Goal: Use online tool/utility

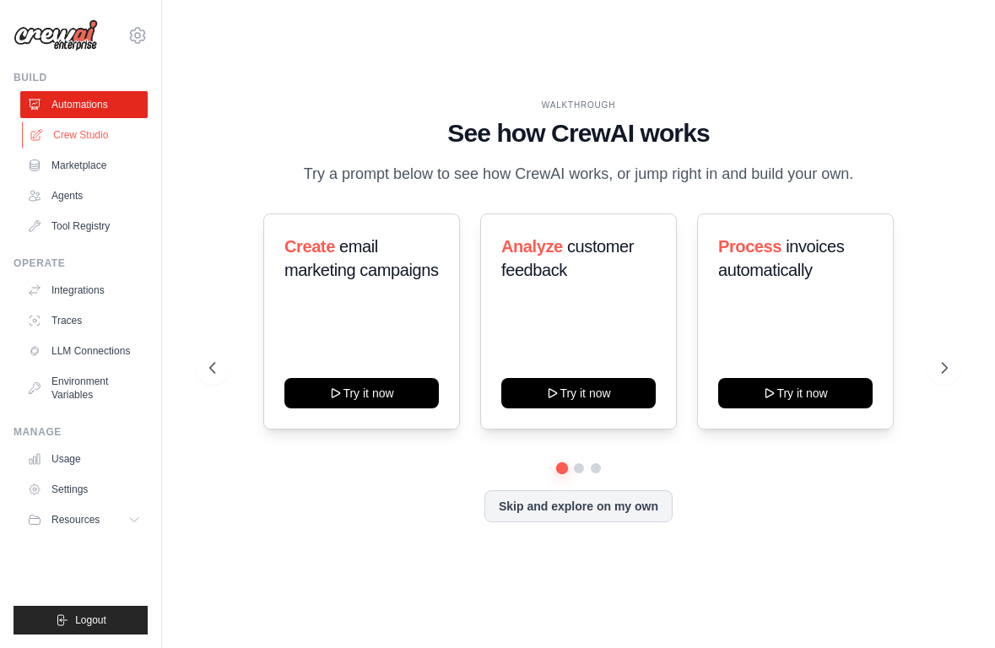
click at [81, 138] on link "Crew Studio" at bounding box center [85, 135] width 127 height 27
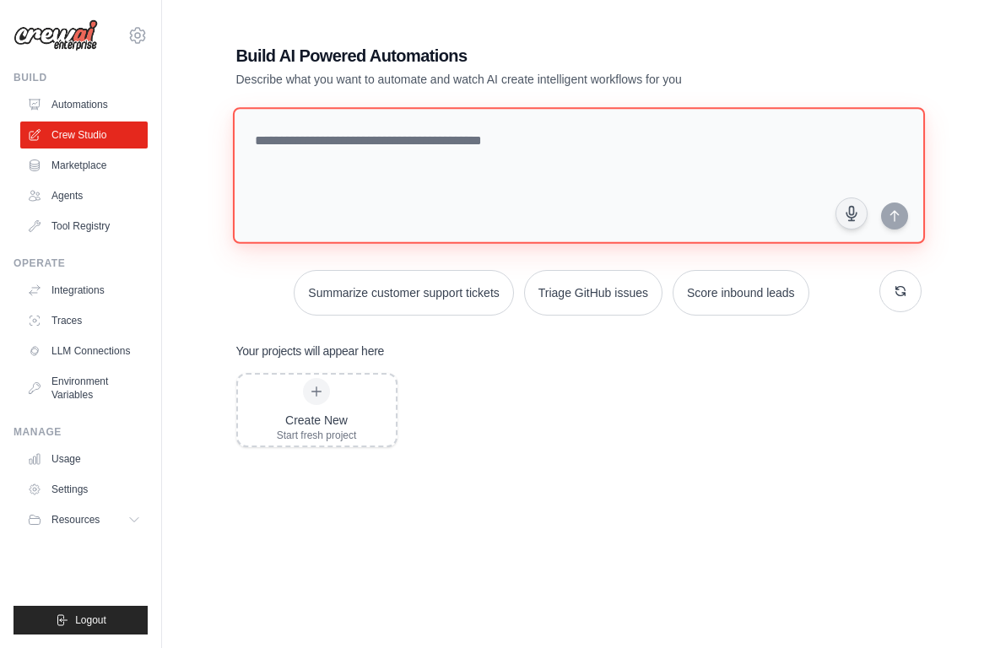
click at [398, 146] on textarea at bounding box center [578, 175] width 692 height 137
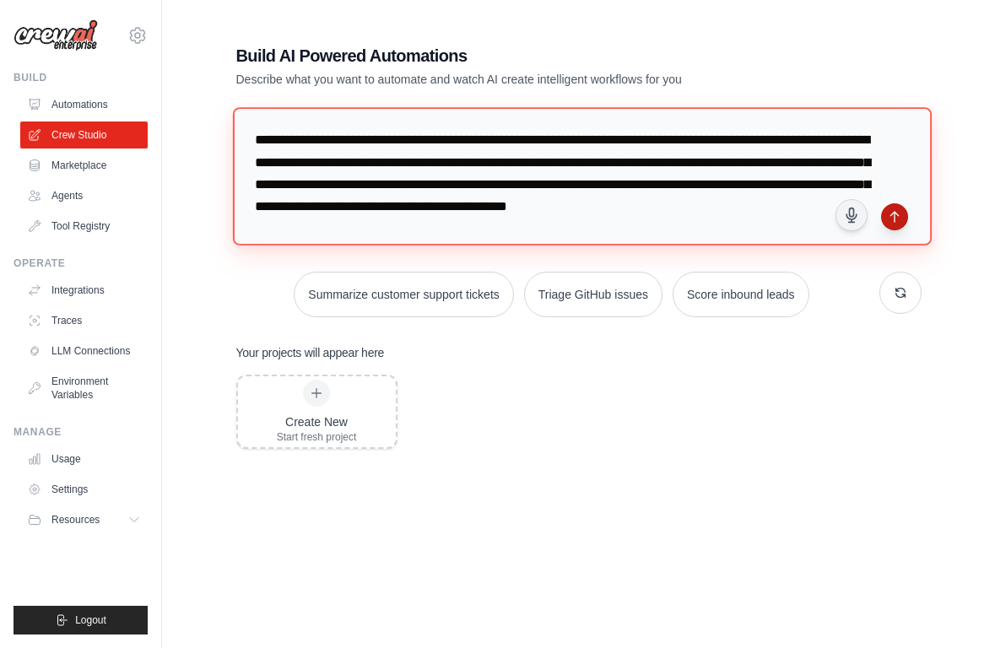
type textarea "**********"
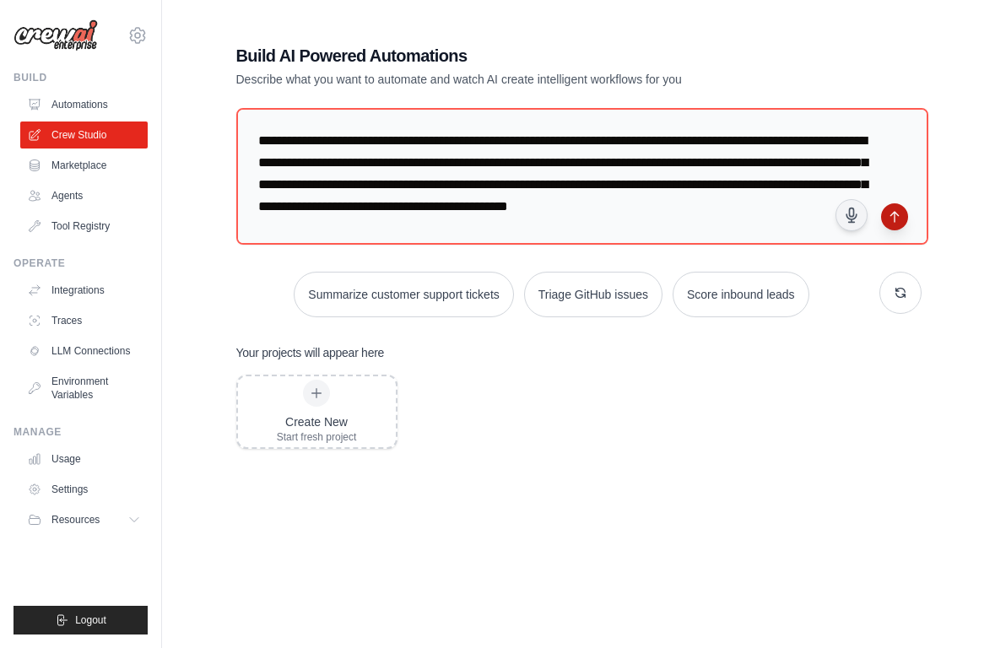
click at [895, 220] on icon "submit" at bounding box center [895, 217] width 14 height 14
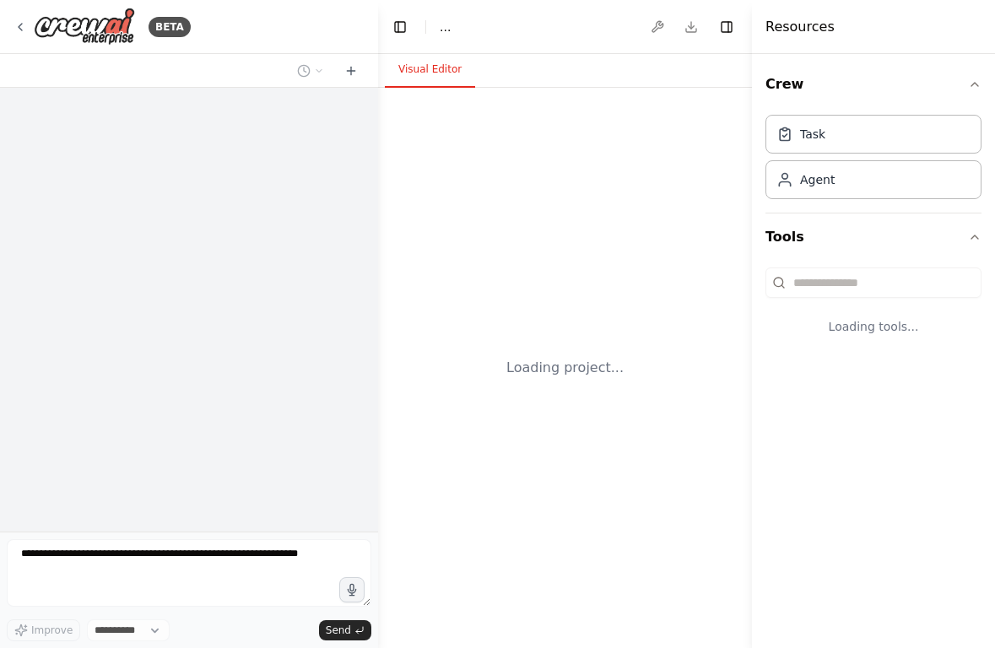
select select "****"
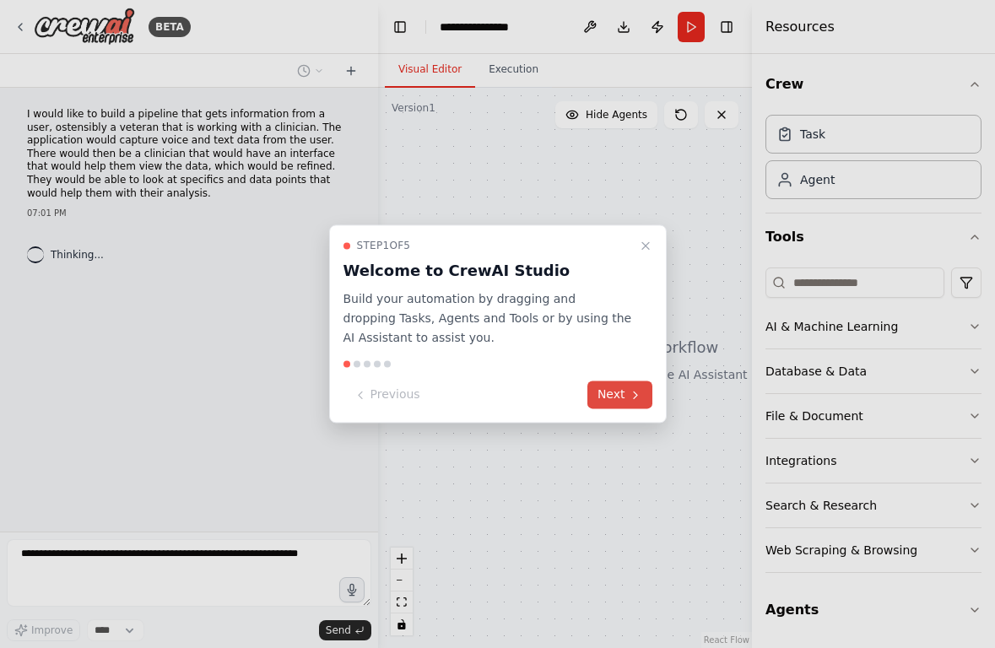
click at [619, 397] on button "Next" at bounding box center [620, 396] width 65 height 28
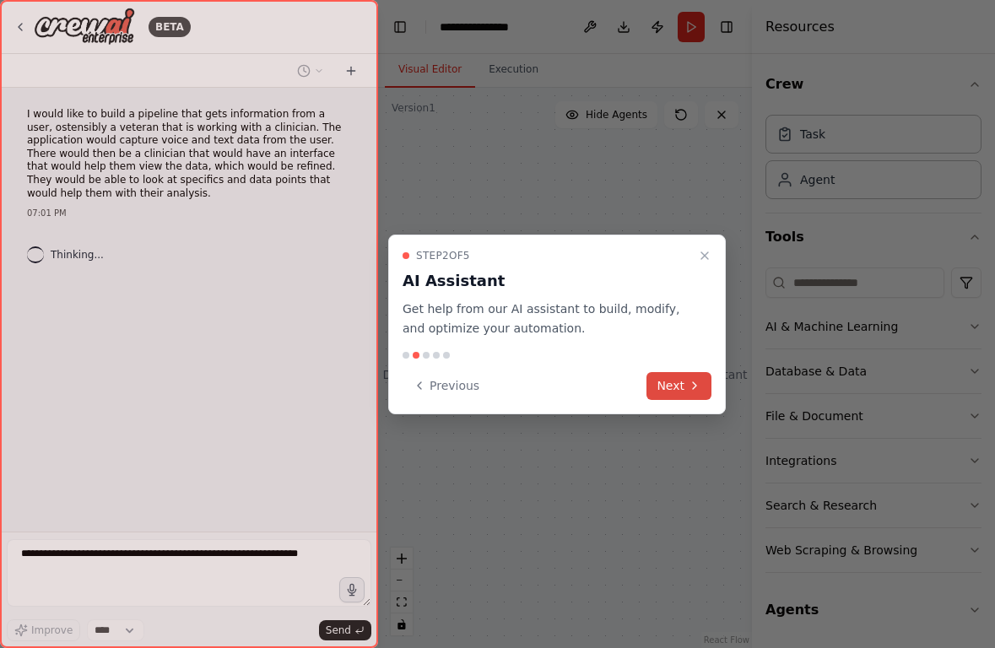
click at [675, 389] on button "Next" at bounding box center [679, 386] width 65 height 28
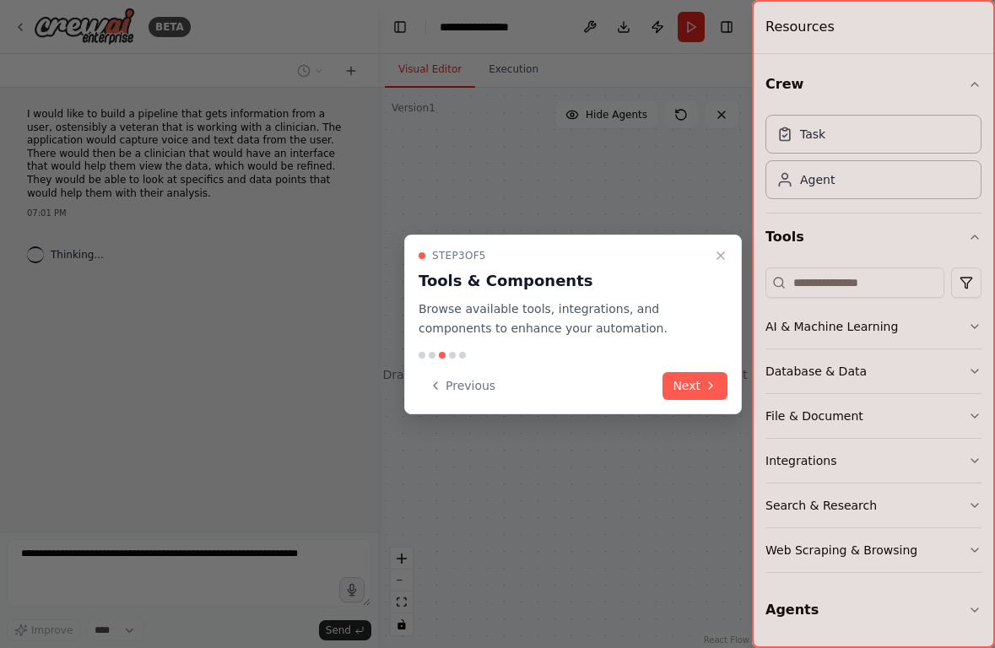
click at [675, 389] on button "Next" at bounding box center [695, 386] width 65 height 28
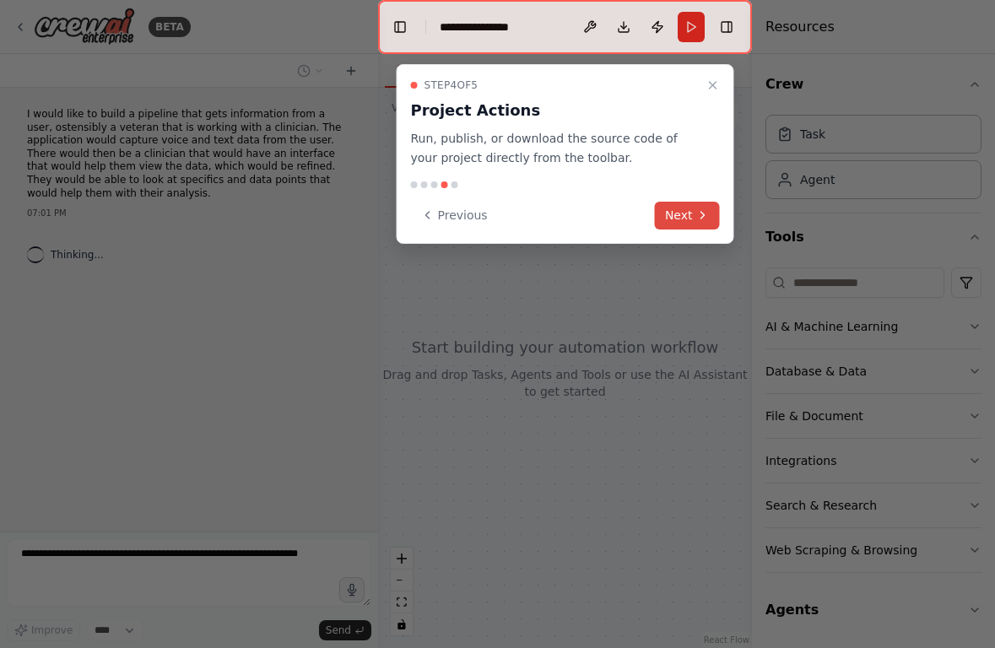
click at [680, 212] on button "Next" at bounding box center [687, 216] width 65 height 28
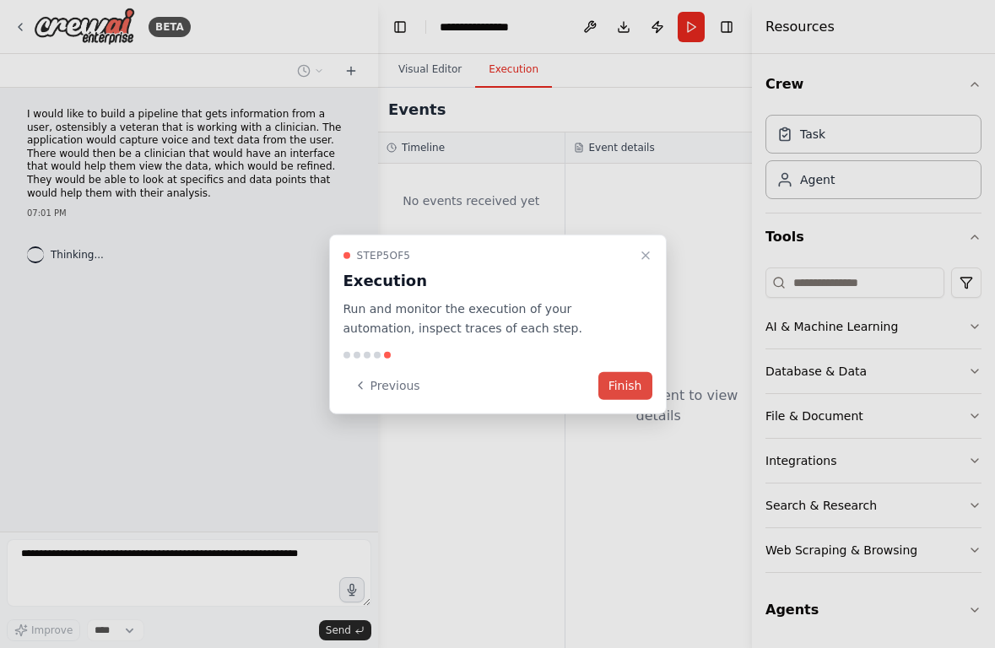
click at [626, 382] on button "Finish" at bounding box center [626, 385] width 54 height 28
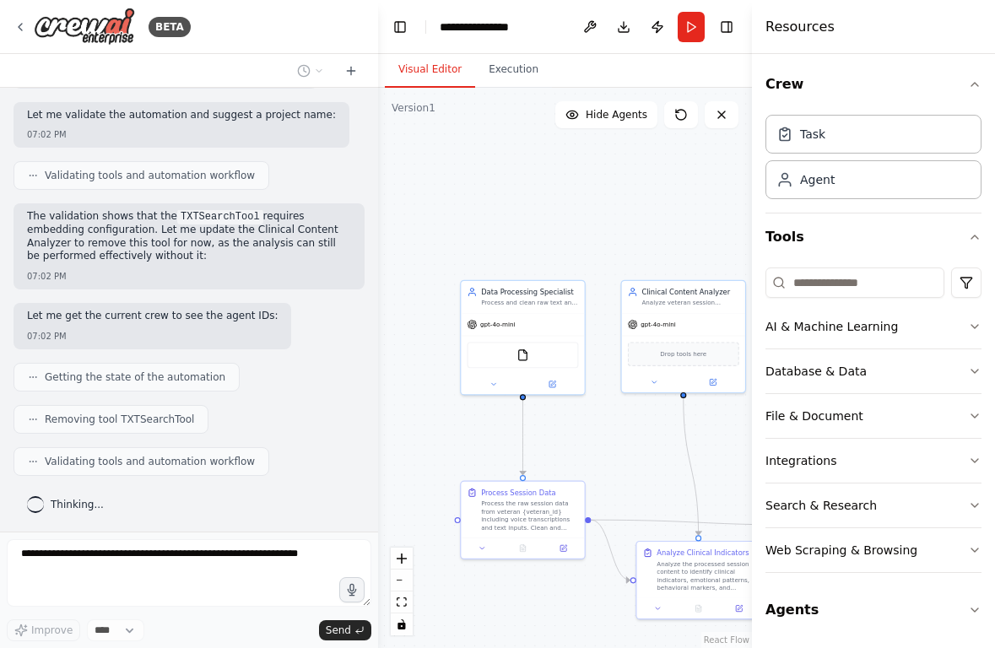
scroll to position [1049, 0]
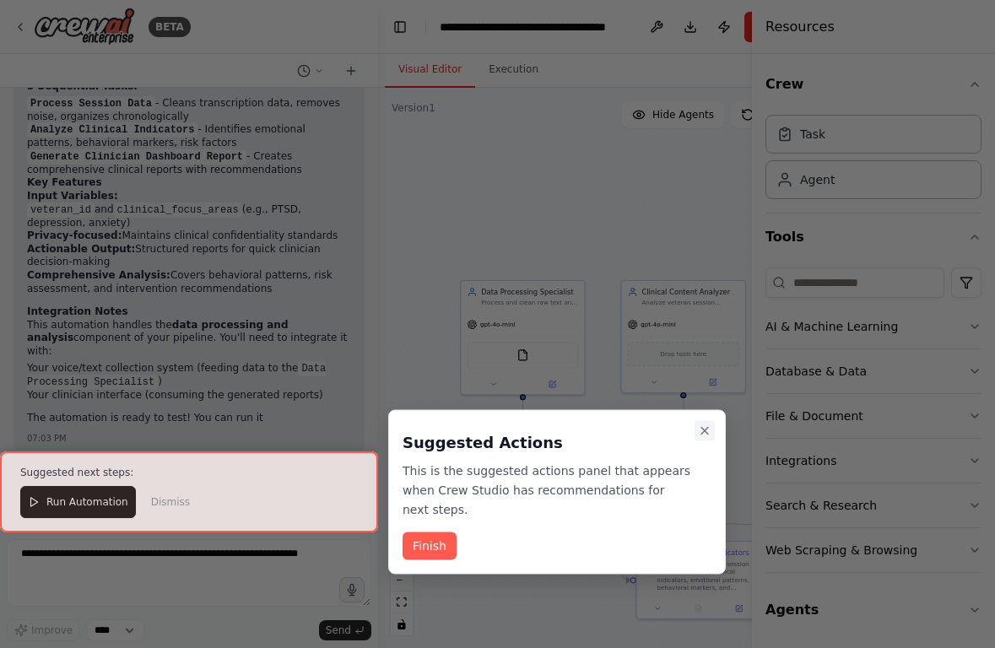
click at [707, 431] on icon "Close walkthrough" at bounding box center [705, 432] width 14 height 14
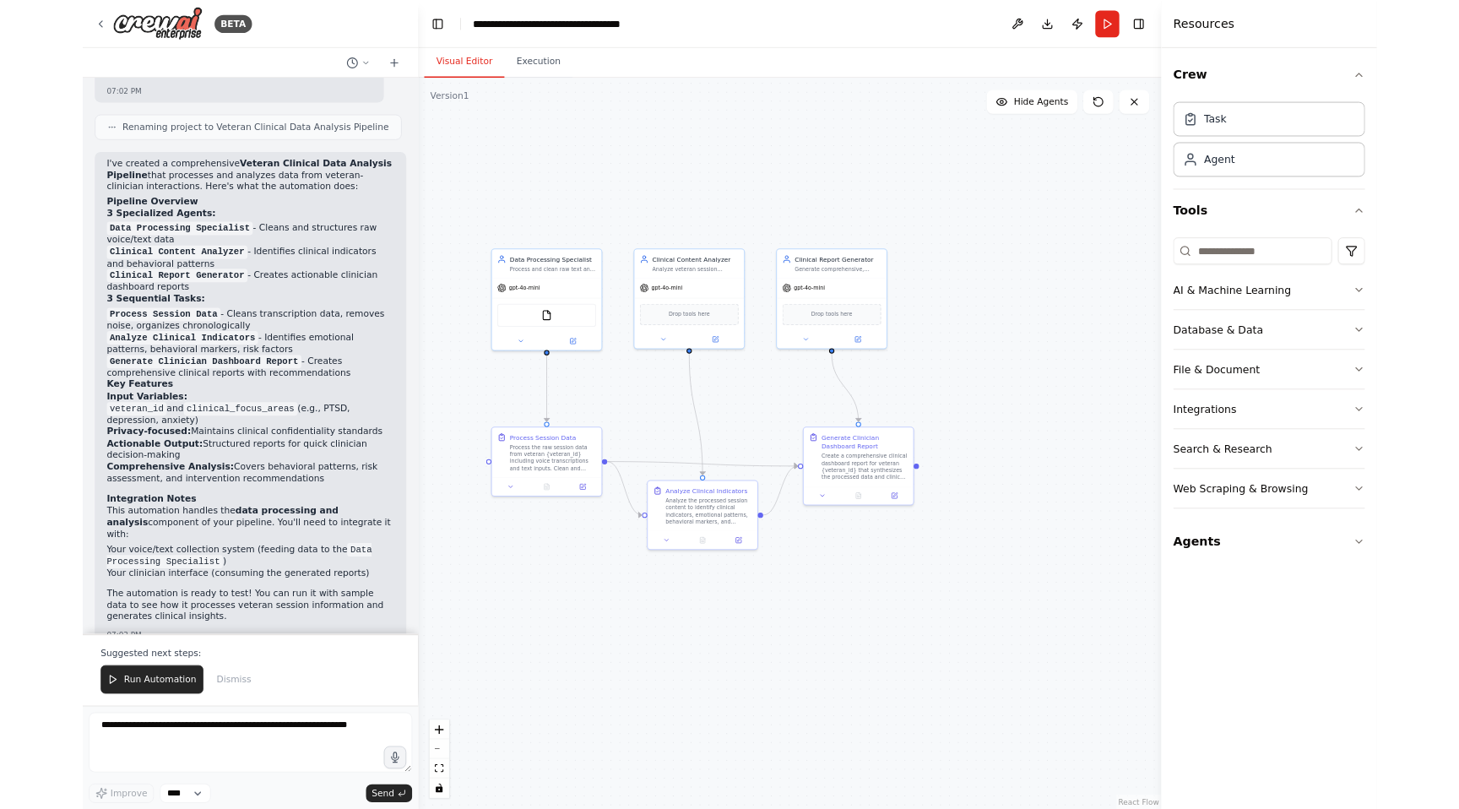
scroll to position [1470, 0]
